Goal: Find specific page/section: Find specific page/section

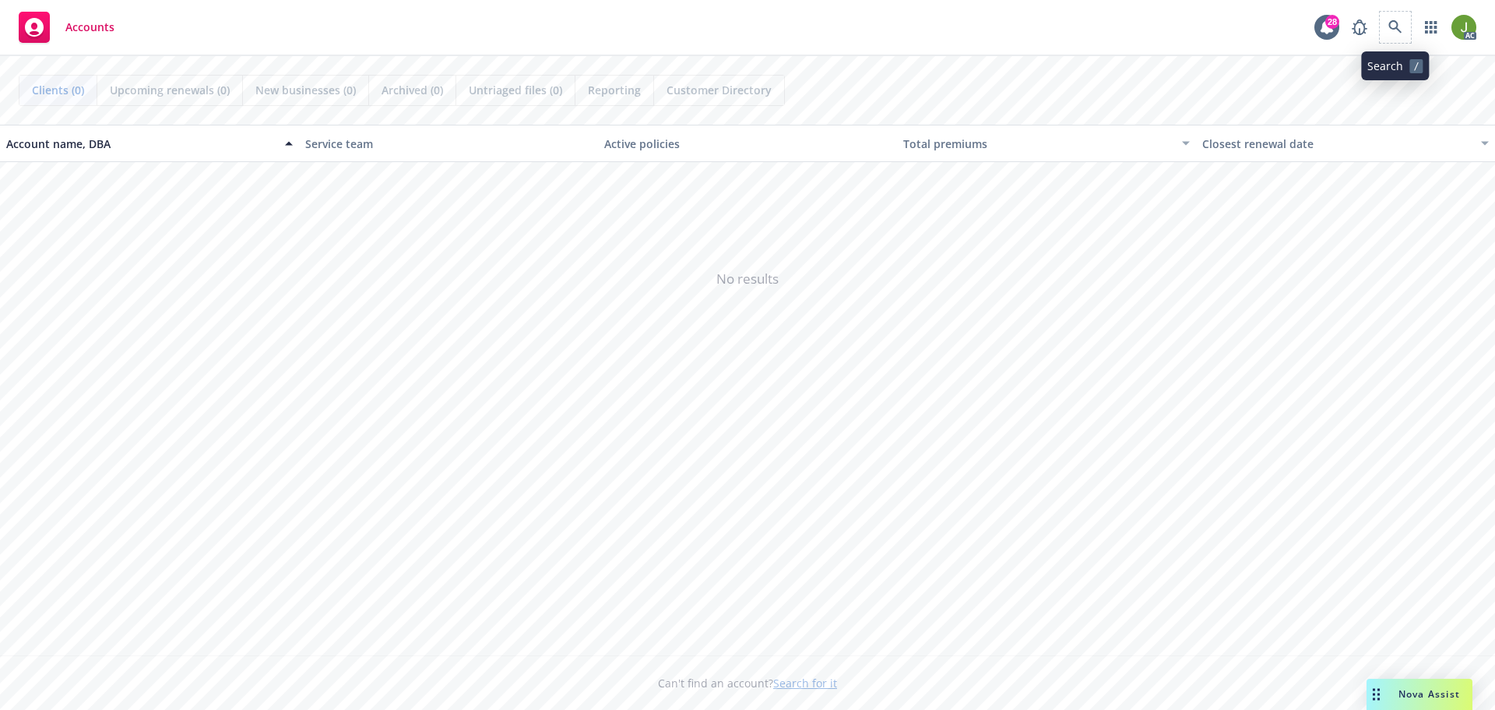
click at [1404, 42] on span at bounding box center [1395, 27] width 31 height 31
click at [1399, 33] on icon at bounding box center [1396, 27] width 14 height 14
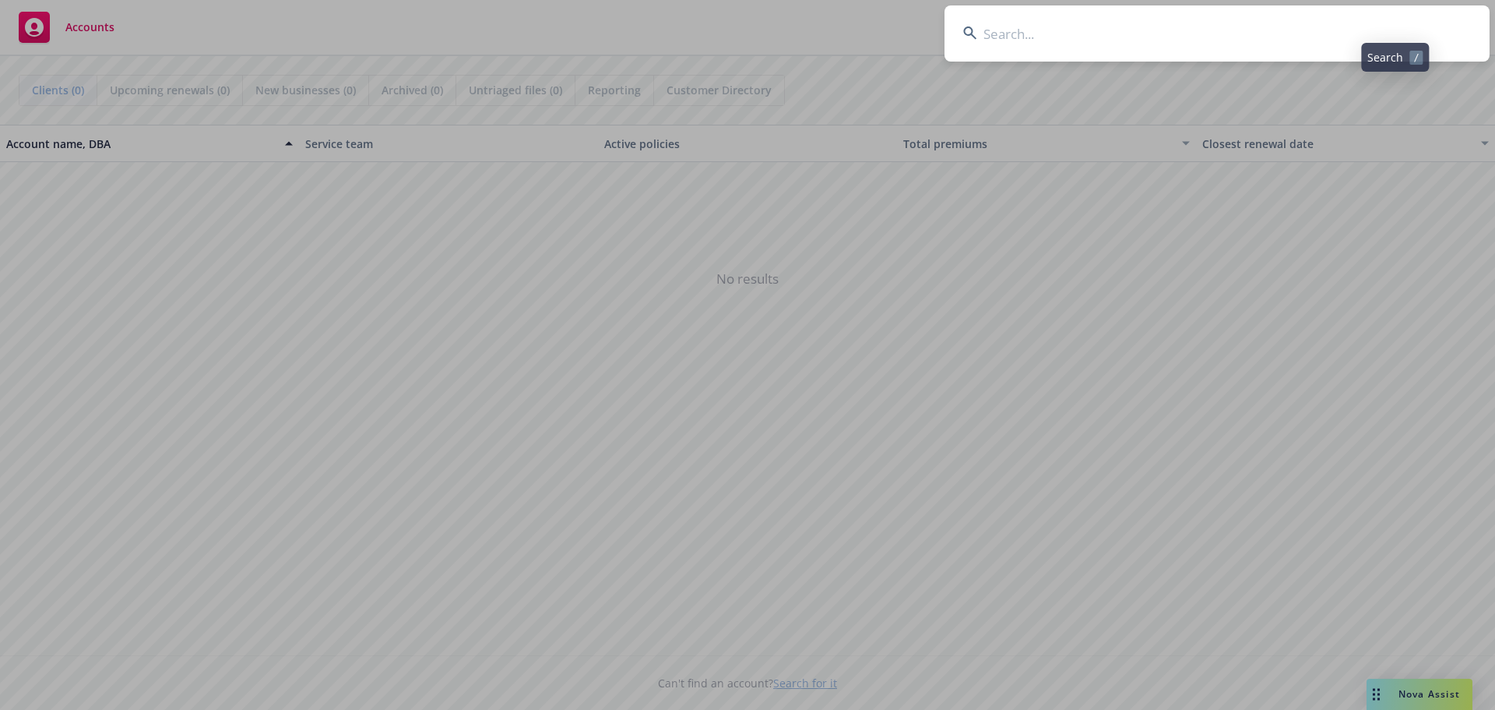
click at [1279, 35] on input at bounding box center [1217, 33] width 545 height 56
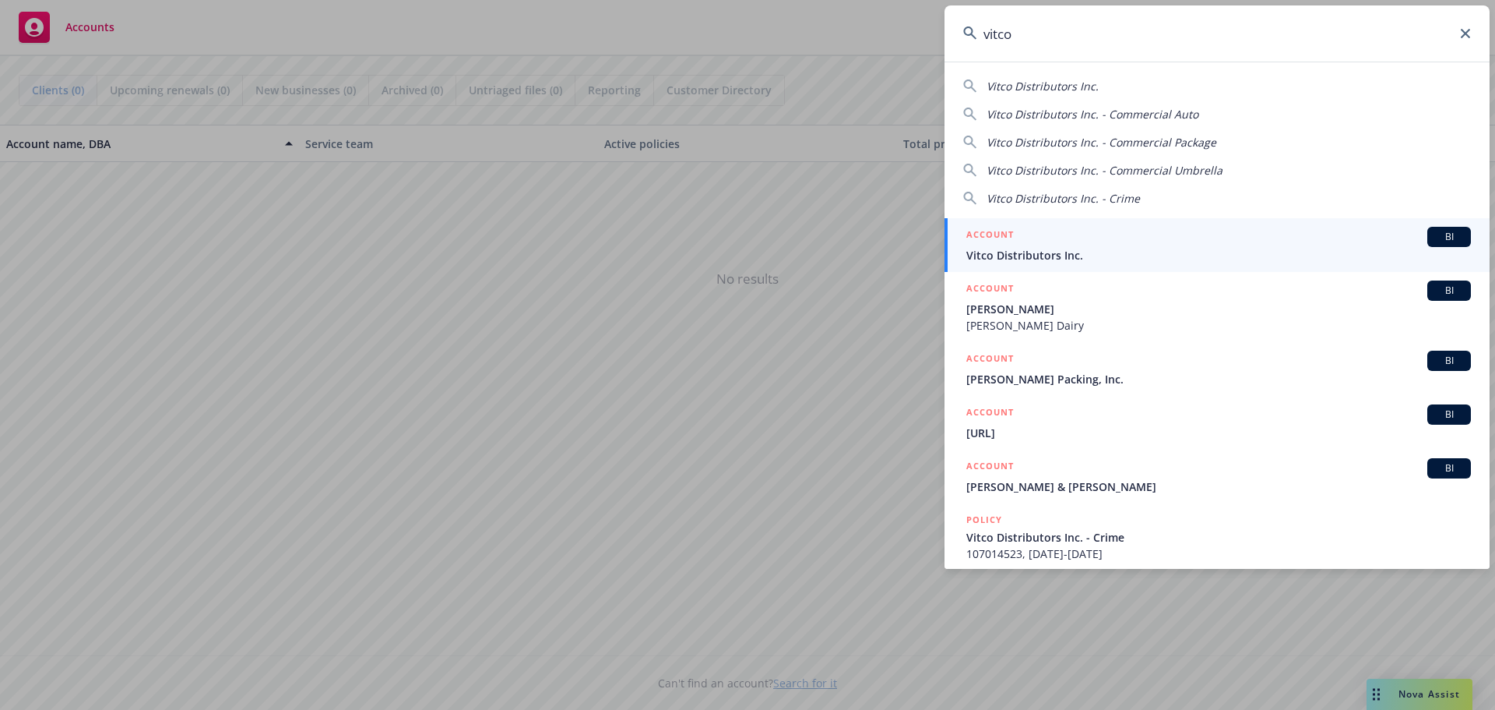
type input "vitco"
click at [1126, 248] on span "Vitco Distributors Inc." at bounding box center [1219, 255] width 505 height 16
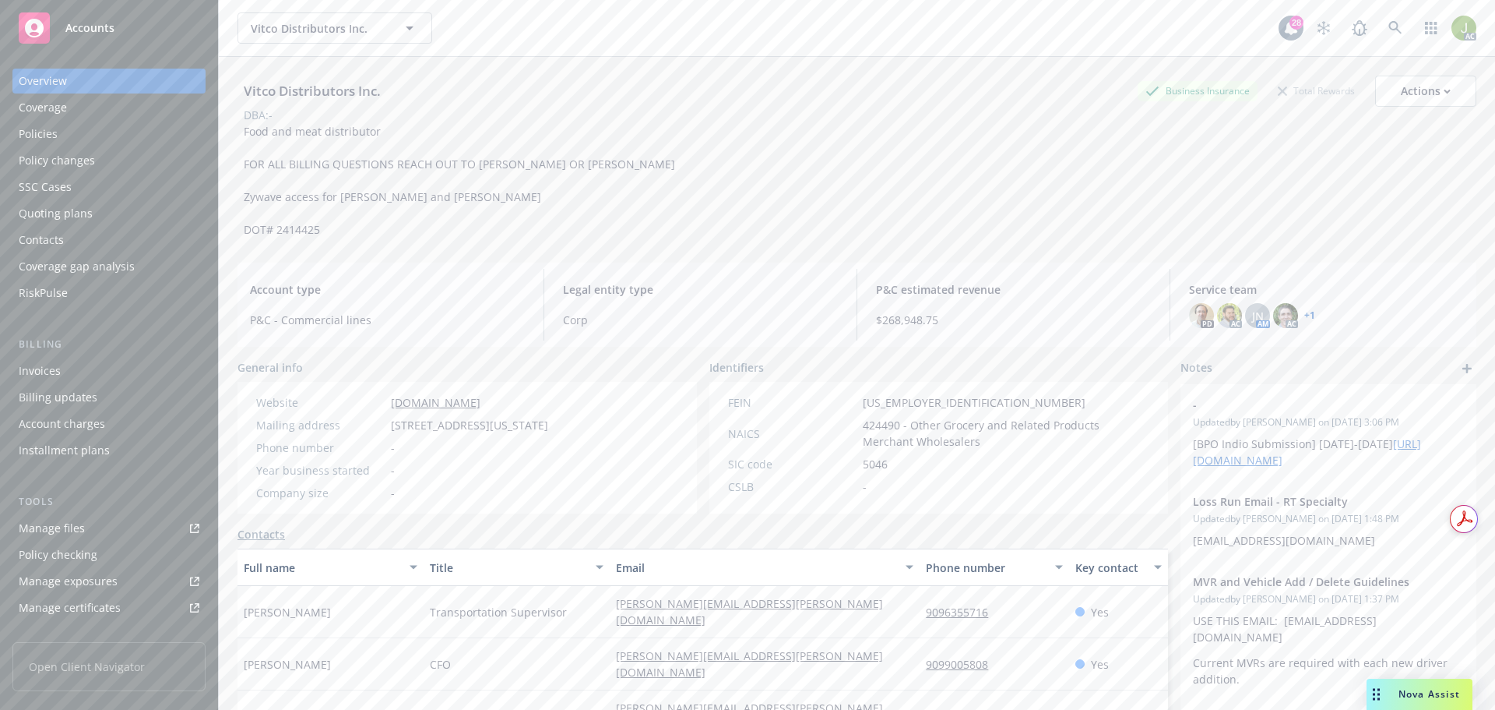
click at [135, 365] on div "Invoices" at bounding box center [109, 370] width 181 height 25
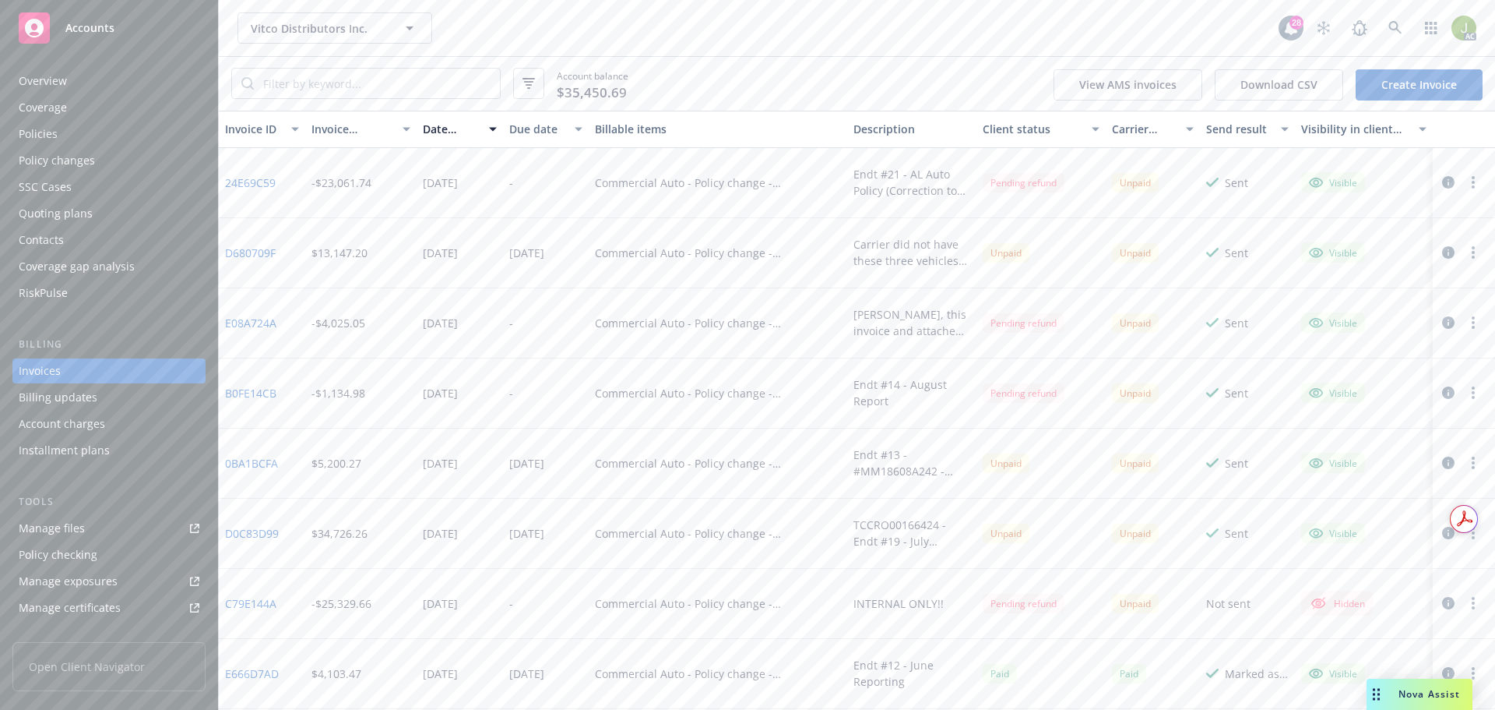
click at [1443, 186] on icon "button" at bounding box center [1449, 182] width 12 height 12
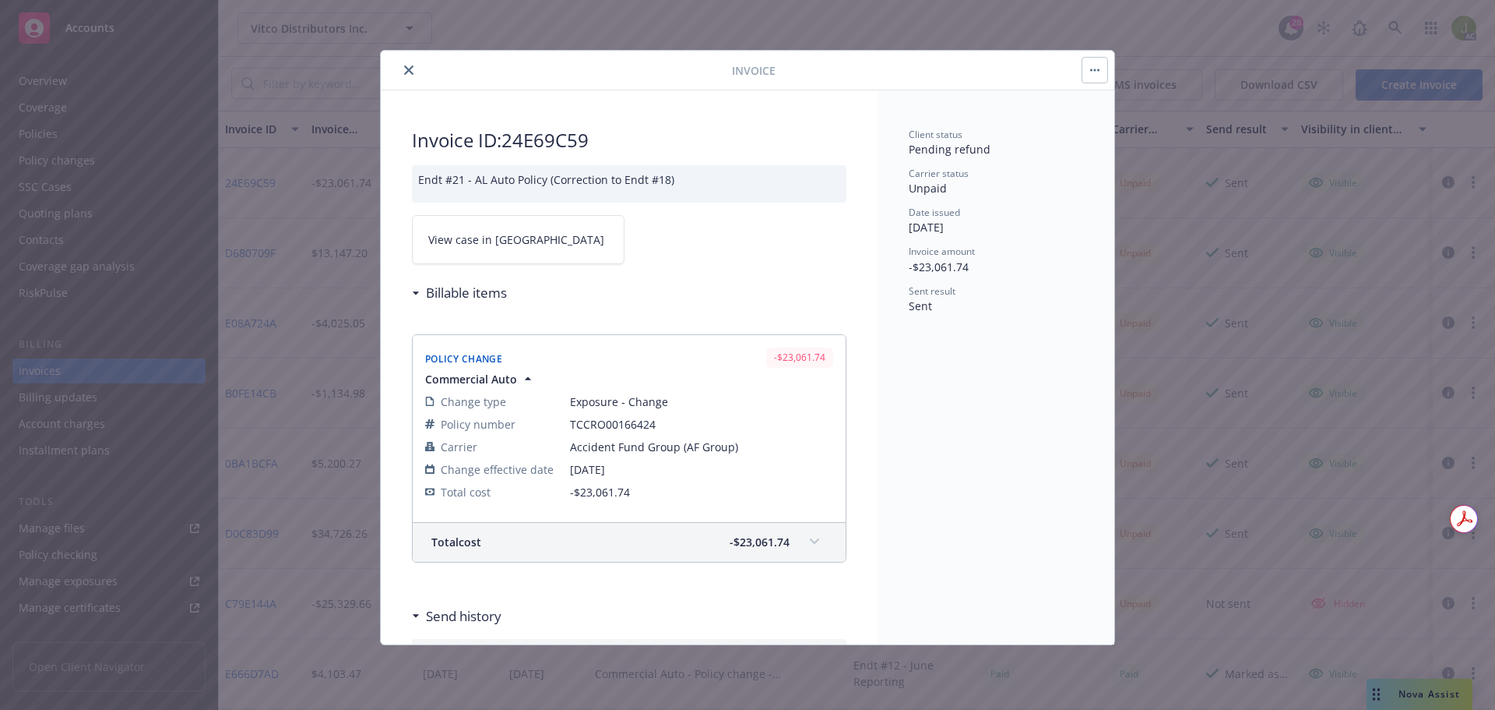
click at [562, 236] on link "View case in [GEOGRAPHIC_DATA]" at bounding box center [518, 239] width 213 height 49
